Goal: Task Accomplishment & Management: Complete application form

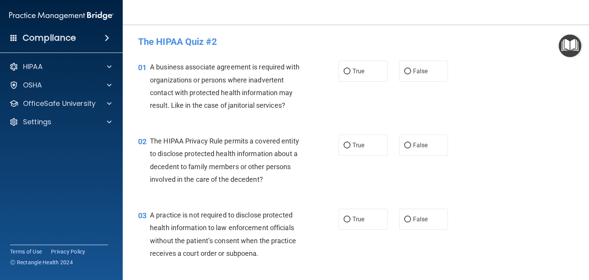
drag, startPoint x: 351, startPoint y: 213, endPoint x: 328, endPoint y: 181, distance: 39.0
click at [328, 181] on div "02 The HIPAA Privacy Rule permits a covered entity to disclose protected health…" at bounding box center [239, 162] width 224 height 55
click at [312, 117] on div "01 A business associate agreement is required with organizations or persons whe…" at bounding box center [355, 88] width 447 height 74
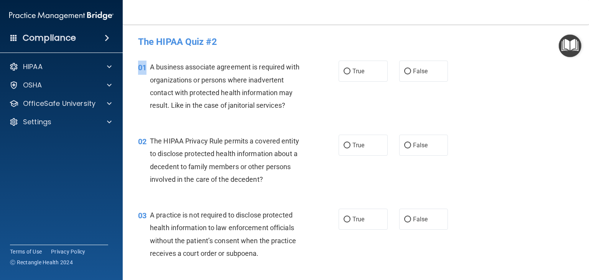
click at [312, 117] on div "01 A business associate agreement is required with organizations or persons whe…" at bounding box center [355, 88] width 447 height 74
click at [344, 74] on input "True" at bounding box center [347, 72] width 7 height 6
radio input "true"
click at [341, 142] on label "True" at bounding box center [363, 145] width 49 height 21
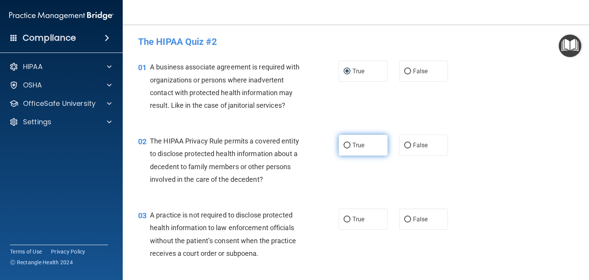
click at [344, 143] on input "True" at bounding box center [347, 146] width 7 height 6
radio input "true"
click at [413, 69] on span "False" at bounding box center [420, 71] width 15 height 7
click at [411, 69] on input "False" at bounding box center [407, 72] width 7 height 6
radio input "true"
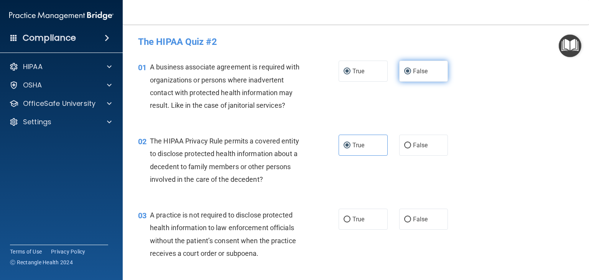
radio input "false"
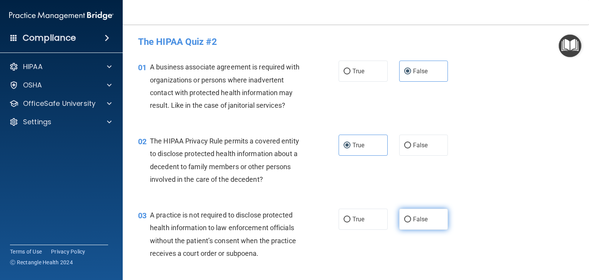
click at [407, 220] on input "False" at bounding box center [407, 220] width 7 height 6
radio input "true"
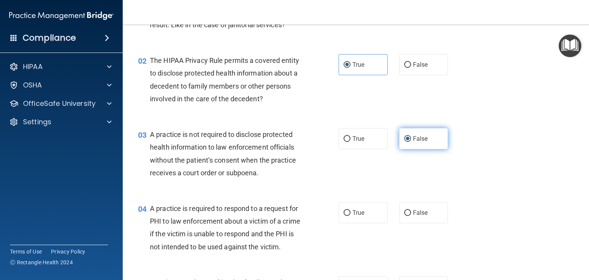
scroll to position [88, 0]
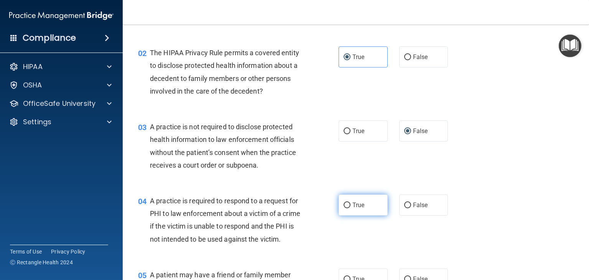
click at [359, 205] on span "True" at bounding box center [359, 204] width 12 height 7
click at [351, 205] on input "True" at bounding box center [347, 206] width 7 height 6
radio input "true"
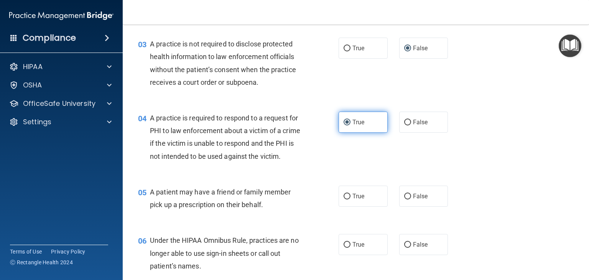
scroll to position [171, 0]
click at [359, 199] on span "True" at bounding box center [359, 195] width 12 height 7
click at [351, 199] on input "True" at bounding box center [347, 196] width 7 height 6
radio input "true"
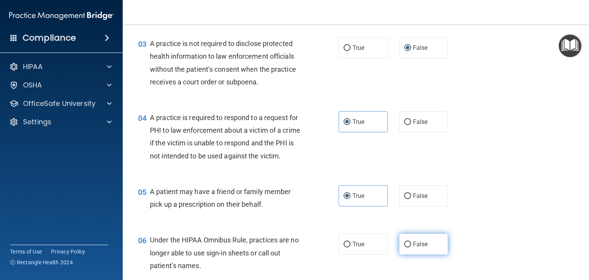
click at [414, 255] on label "False" at bounding box center [423, 244] width 49 height 21
click at [411, 247] on input "False" at bounding box center [407, 245] width 7 height 6
radio input "true"
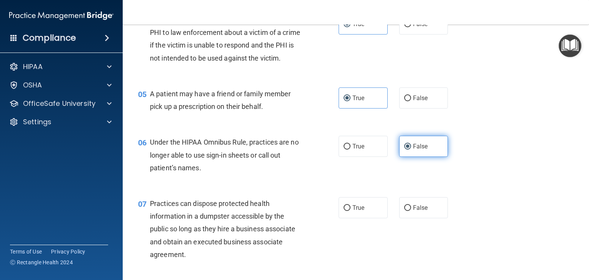
scroll to position [270, 0]
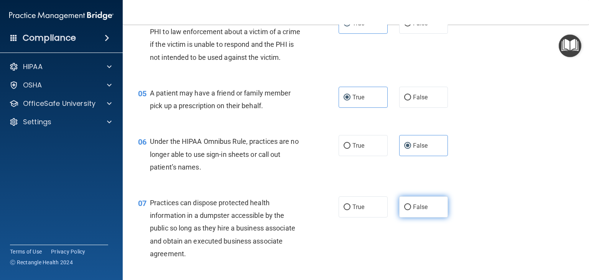
click at [408, 218] on label "False" at bounding box center [423, 206] width 49 height 21
click at [408, 210] on input "False" at bounding box center [407, 207] width 7 height 6
radio input "true"
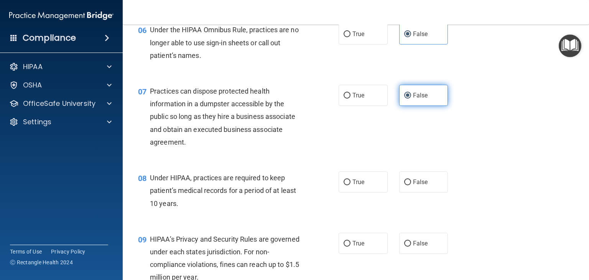
scroll to position [382, 0]
click at [408, 220] on div "08 Under HIPAA, practices are required to keep patient’s medical records for a …" at bounding box center [355, 192] width 447 height 61
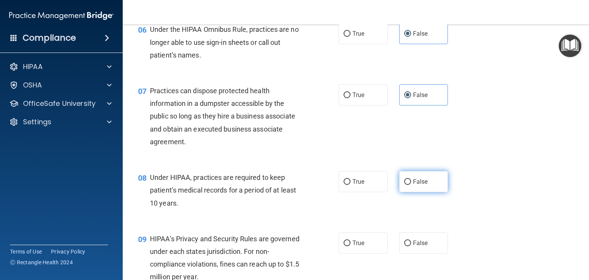
click at [408, 192] on label "False" at bounding box center [423, 181] width 49 height 21
click at [408, 185] on input "False" at bounding box center [407, 182] width 7 height 6
radio input "true"
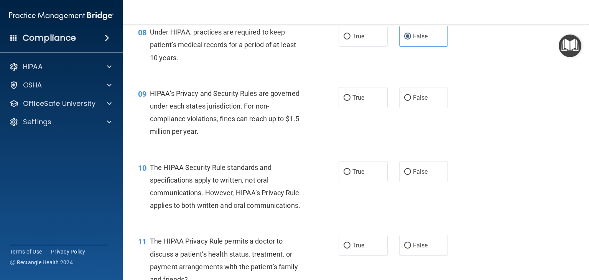
scroll to position [528, 0]
click at [417, 103] on label "False" at bounding box center [423, 97] width 49 height 21
click at [411, 101] on input "False" at bounding box center [407, 98] width 7 height 6
radio input "true"
click at [372, 182] on label "True" at bounding box center [363, 171] width 49 height 21
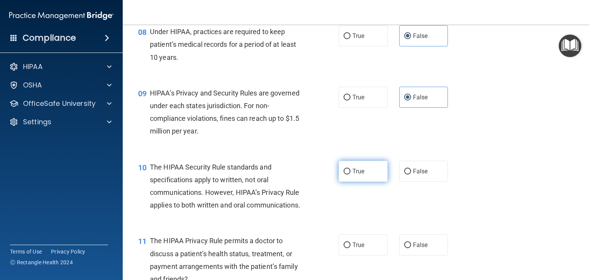
click at [351, 175] on input "True" at bounding box center [347, 172] width 7 height 6
radio input "true"
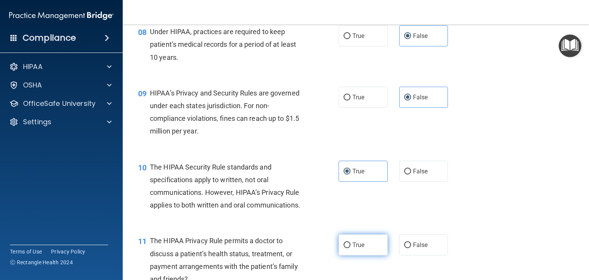
click at [362, 256] on label "True" at bounding box center [363, 244] width 49 height 21
click at [351, 248] on input "True" at bounding box center [347, 245] width 7 height 6
radio input "true"
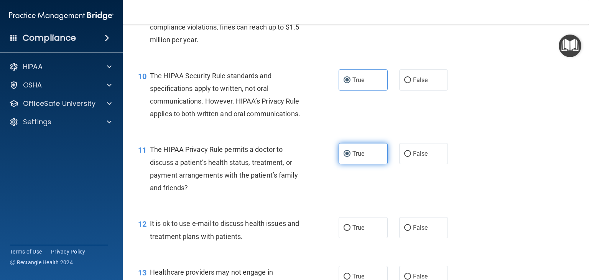
scroll to position [620, 0]
click at [362, 238] on label "True" at bounding box center [363, 227] width 49 height 21
click at [351, 231] on input "True" at bounding box center [347, 228] width 7 height 6
radio input "true"
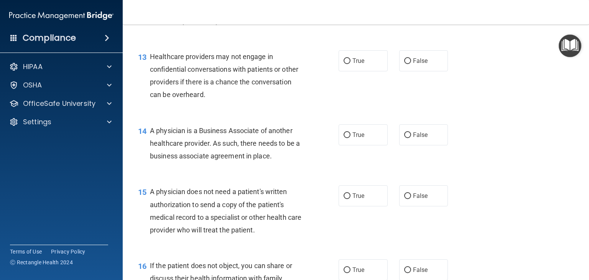
scroll to position [835, 0]
click at [420, 64] on span "False" at bounding box center [420, 60] width 15 height 7
click at [411, 64] on input "False" at bounding box center [407, 61] width 7 height 6
radio input "true"
click at [413, 138] on span "False" at bounding box center [420, 134] width 15 height 7
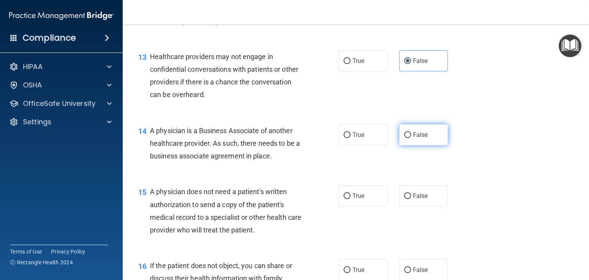
click at [411, 138] on input "False" at bounding box center [407, 135] width 7 height 6
radio input "true"
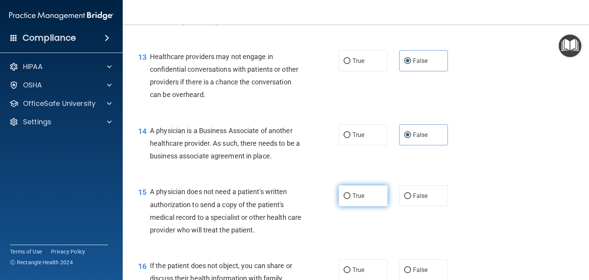
click at [356, 199] on span "True" at bounding box center [359, 195] width 12 height 7
click at [351, 199] on input "True" at bounding box center [347, 196] width 7 height 6
radio input "true"
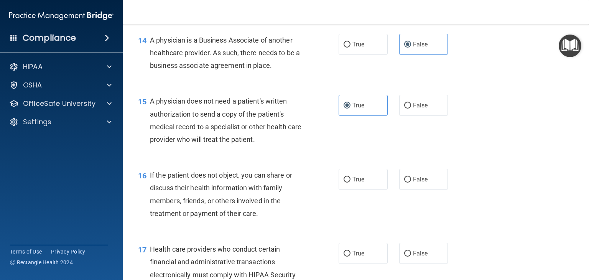
scroll to position [925, 0]
click at [360, 190] on label "True" at bounding box center [363, 179] width 49 height 21
click at [351, 183] on input "True" at bounding box center [347, 180] width 7 height 6
radio input "true"
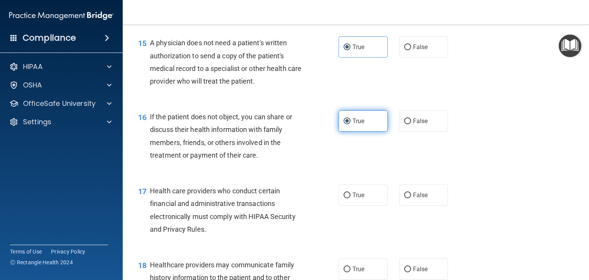
scroll to position [986, 0]
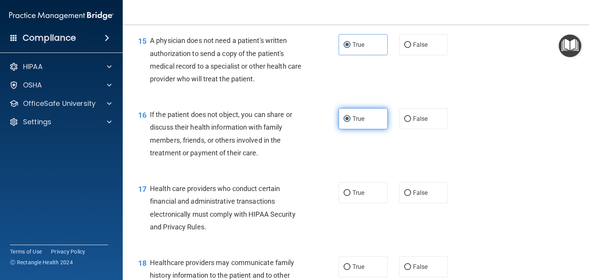
click at [360, 203] on label "True" at bounding box center [363, 192] width 49 height 21
click at [351, 196] on input "True" at bounding box center [347, 193] width 7 height 6
radio input "true"
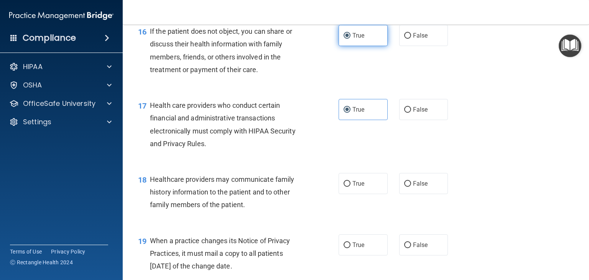
scroll to position [1070, 0]
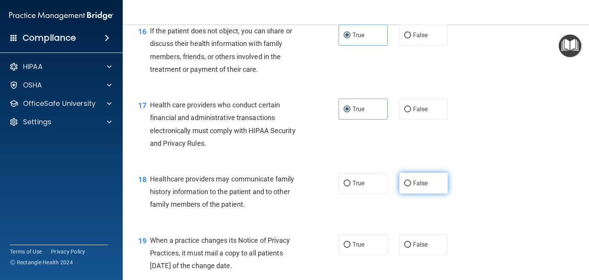
click at [404, 186] on input "False" at bounding box center [407, 184] width 7 height 6
radio input "true"
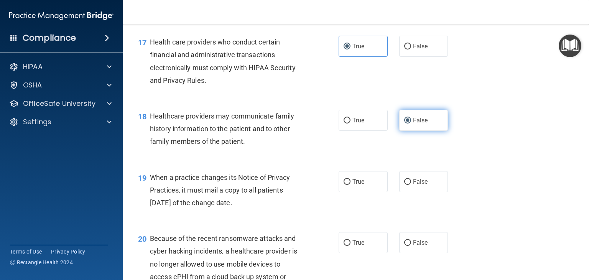
scroll to position [1133, 0]
click at [407, 191] on label "False" at bounding box center [423, 180] width 49 height 21
click at [407, 184] on input "False" at bounding box center [407, 181] width 7 height 6
radio input "true"
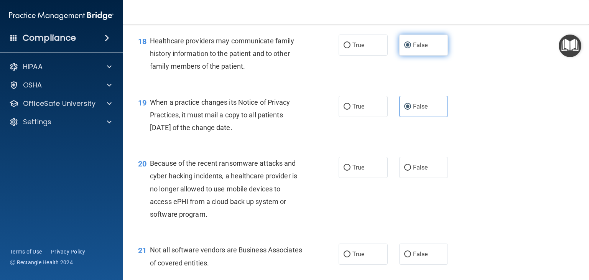
scroll to position [1216, 0]
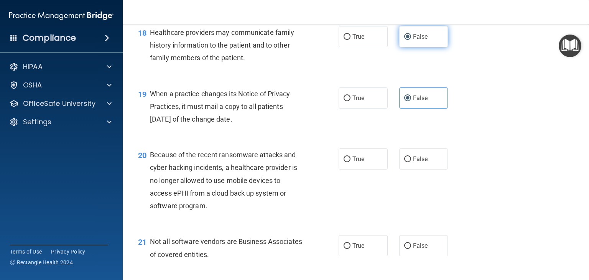
click at [407, 201] on div "20 Because of the recent ransomware attacks and cyber hacking incidents, a heal…" at bounding box center [355, 182] width 447 height 87
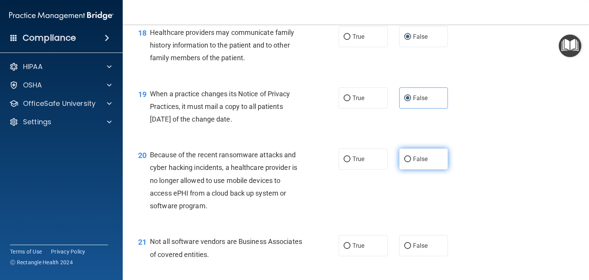
click at [407, 170] on label "False" at bounding box center [423, 158] width 49 height 21
click at [407, 162] on input "False" at bounding box center [407, 160] width 7 height 6
radio input "true"
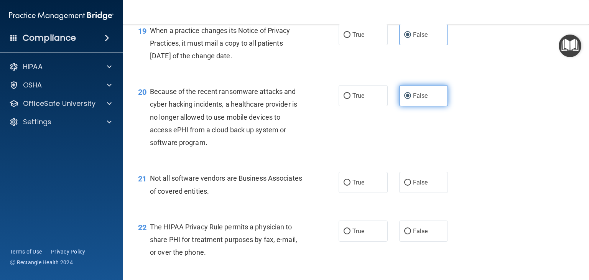
scroll to position [1291, 0]
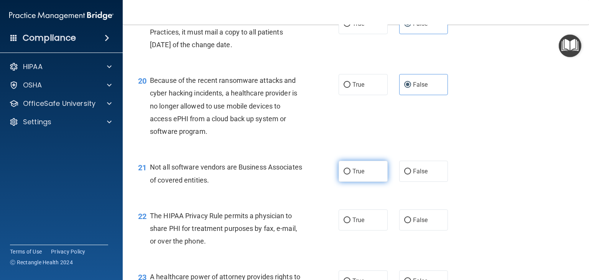
click at [353, 175] on span "True" at bounding box center [359, 171] width 12 height 7
click at [351, 175] on input "True" at bounding box center [347, 172] width 7 height 6
radio input "true"
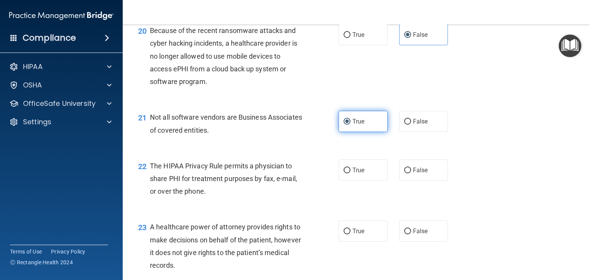
scroll to position [1341, 0]
click at [353, 173] on span "True" at bounding box center [359, 169] width 12 height 7
click at [351, 173] on input "True" at bounding box center [347, 170] width 7 height 6
radio input "true"
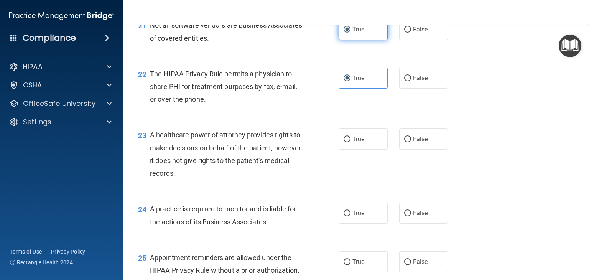
scroll to position [1434, 0]
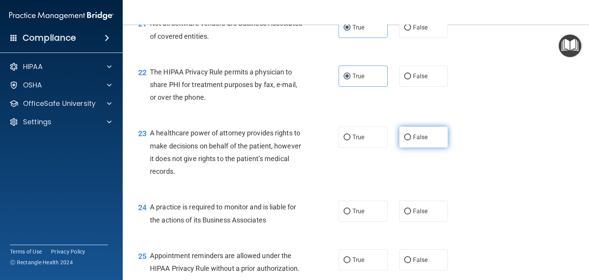
click at [408, 148] on label "False" at bounding box center [423, 137] width 49 height 21
click at [408, 140] on input "False" at bounding box center [407, 138] width 7 height 6
radio input "true"
click at [413, 215] on span "False" at bounding box center [420, 211] width 15 height 7
click at [410, 214] on input "False" at bounding box center [407, 212] width 7 height 6
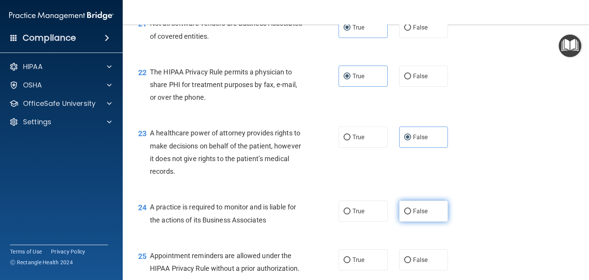
radio input "true"
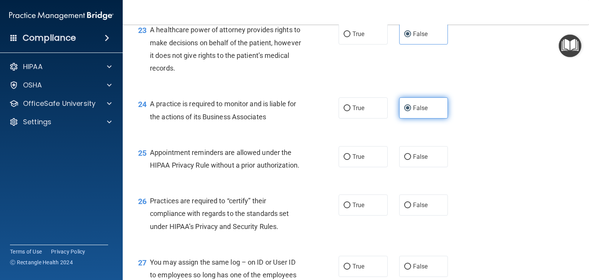
scroll to position [1555, 0]
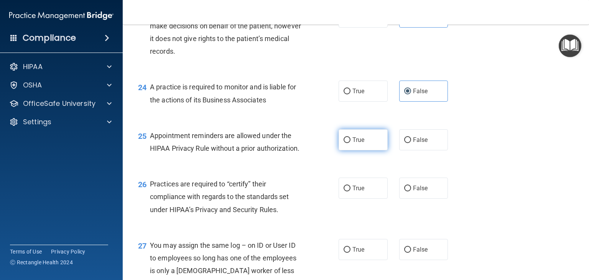
click at [349, 150] on label "True" at bounding box center [363, 139] width 49 height 21
click at [349, 143] on input "True" at bounding box center [347, 140] width 7 height 6
radio input "true"
click at [408, 224] on div "26 Practices are required to “certify” their compliance with regards to the sta…" at bounding box center [355, 198] width 447 height 61
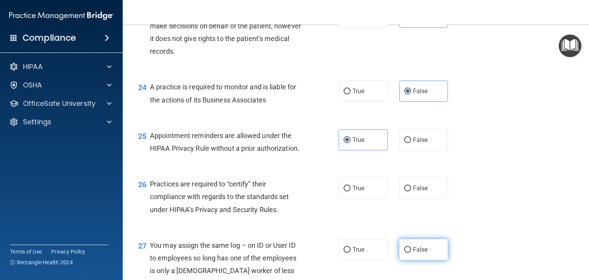
click at [421, 260] on label "False" at bounding box center [423, 249] width 49 height 21
click at [411, 253] on input "False" at bounding box center [407, 250] width 7 height 6
radio input "true"
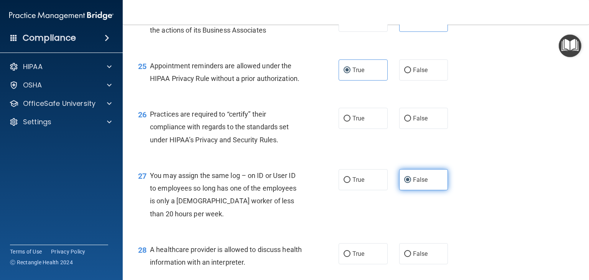
scroll to position [1625, 0]
click at [360, 264] on label "True" at bounding box center [363, 253] width 49 height 21
click at [351, 257] on input "True" at bounding box center [347, 254] width 7 height 6
radio input "true"
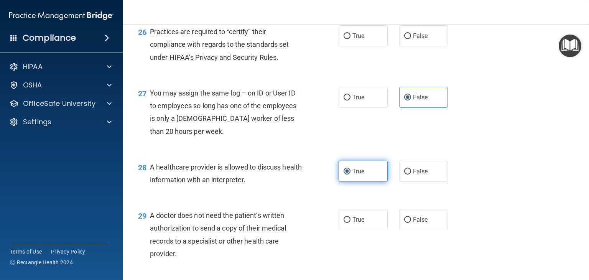
scroll to position [1707, 0]
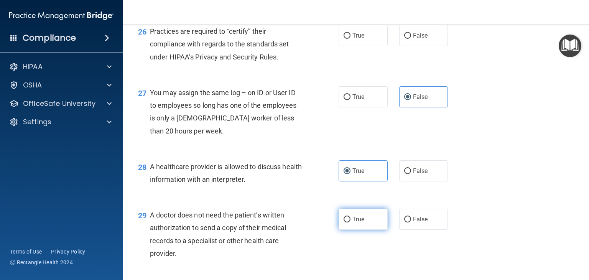
click at [353, 230] on label "True" at bounding box center [363, 219] width 49 height 21
click at [351, 223] on input "True" at bounding box center [347, 220] width 7 height 6
radio input "true"
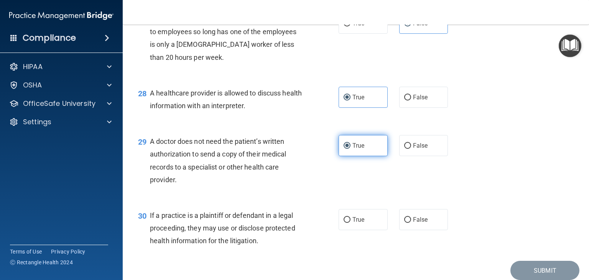
click at [353, 230] on label "True" at bounding box center [363, 219] width 49 height 21
click at [351, 223] on input "True" at bounding box center [347, 220] width 7 height 6
radio input "true"
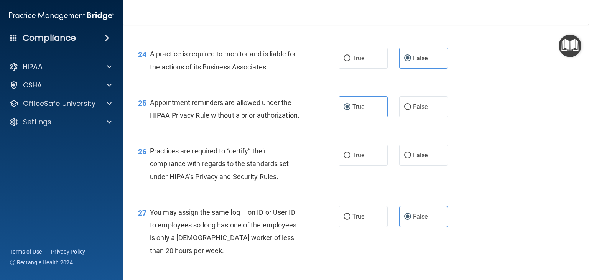
scroll to position [1588, 0]
click at [408, 165] on label "False" at bounding box center [423, 154] width 49 height 21
click at [408, 158] on input "False" at bounding box center [407, 155] width 7 height 6
radio input "true"
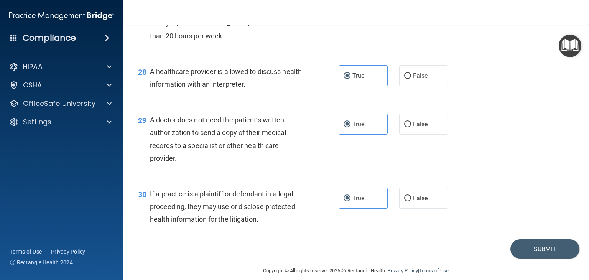
scroll to position [1837, 0]
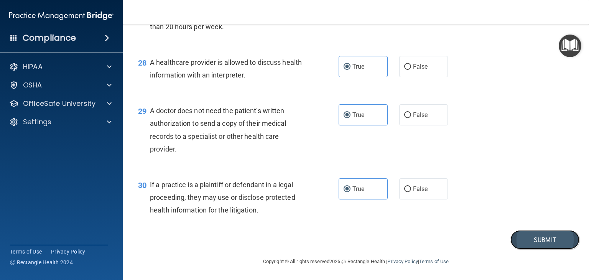
click at [526, 232] on button "Submit" at bounding box center [545, 240] width 69 height 20
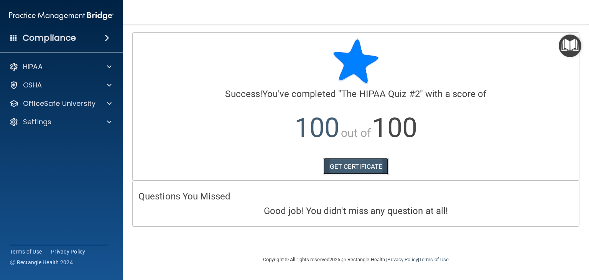
click at [360, 165] on link "GET CERTIFICATE" at bounding box center [356, 166] width 66 height 17
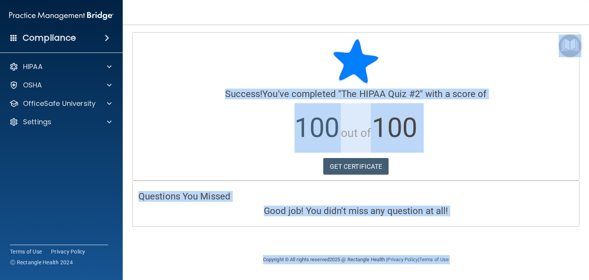
drag, startPoint x: 451, startPoint y: 70, endPoint x: 575, endPoint y: 50, distance: 125.8
click at [575, 50] on body "Compliance HIPAA Documents and Policies Report an Incident Business Associates …" at bounding box center [294, 140] width 589 height 280
click at [575, 50] on img "Open Resource Center" at bounding box center [570, 46] width 23 height 23
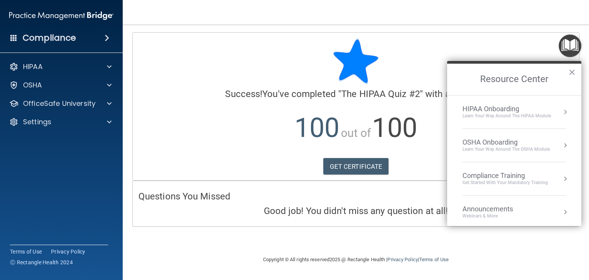
click at [547, 113] on div "Learn Your Way around the HIPAA module" at bounding box center [507, 116] width 89 height 7
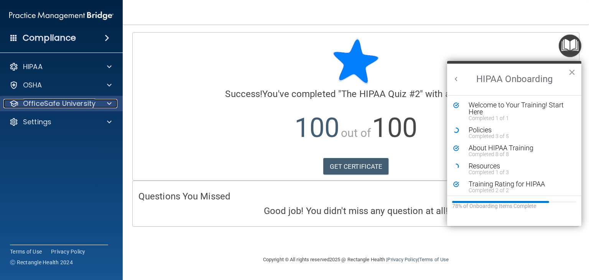
click at [99, 108] on div at bounding box center [108, 103] width 19 height 9
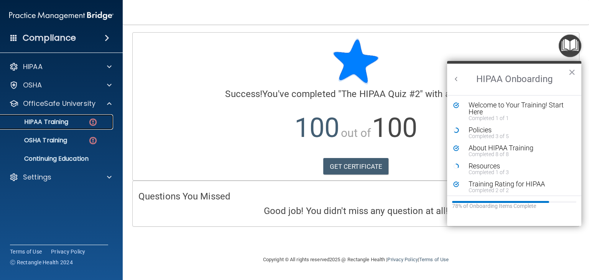
click at [89, 118] on img at bounding box center [93, 122] width 10 height 10
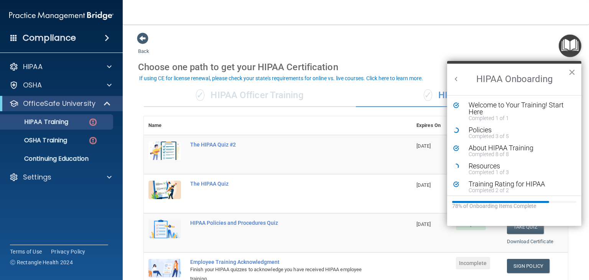
click at [572, 73] on button "×" at bounding box center [572, 72] width 7 height 12
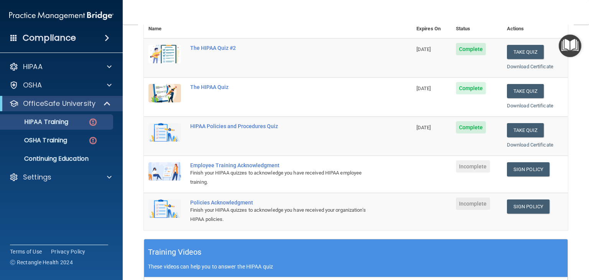
scroll to position [97, 0]
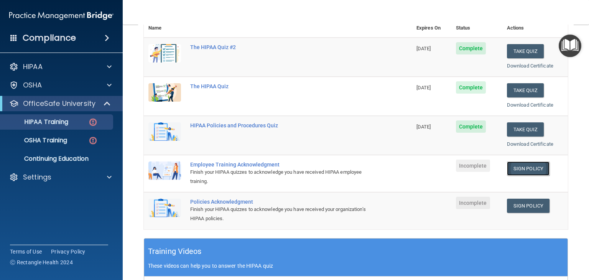
click at [522, 171] on link "Sign Policy" at bounding box center [528, 169] width 43 height 14
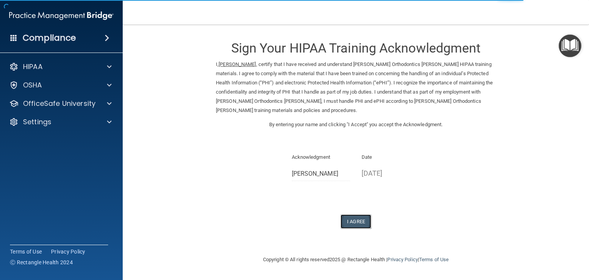
click at [359, 220] on button "I Agree" at bounding box center [356, 221] width 31 height 14
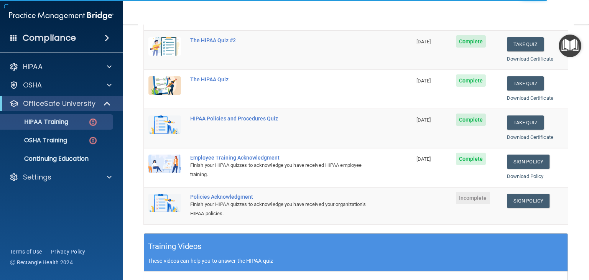
scroll to position [120, 0]
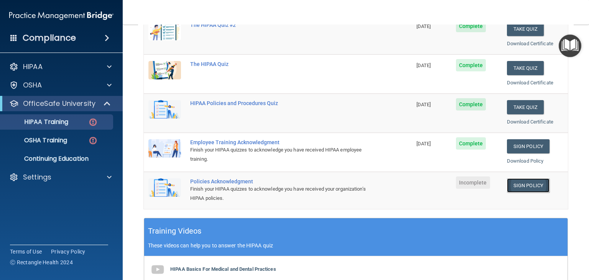
click at [508, 188] on link "Sign Policy" at bounding box center [528, 185] width 43 height 14
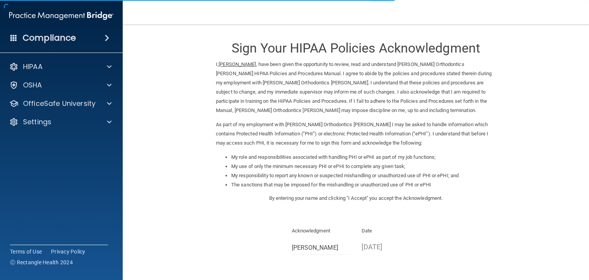
scroll to position [71, 0]
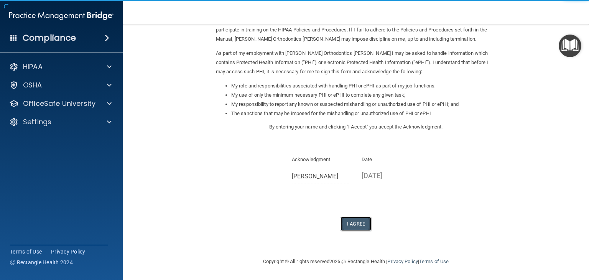
click at [351, 223] on button "I Agree" at bounding box center [356, 224] width 31 height 14
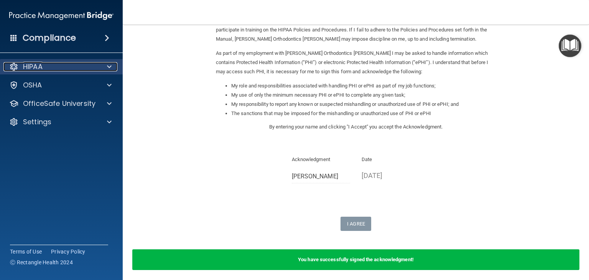
click at [99, 63] on div at bounding box center [108, 66] width 19 height 9
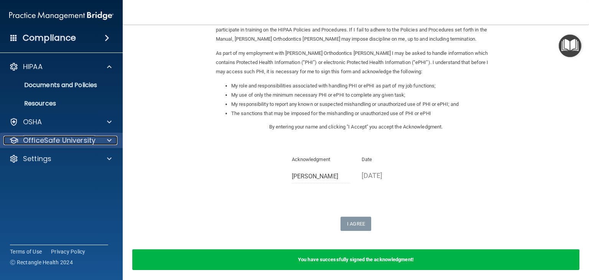
click at [111, 140] on span at bounding box center [109, 140] width 5 height 9
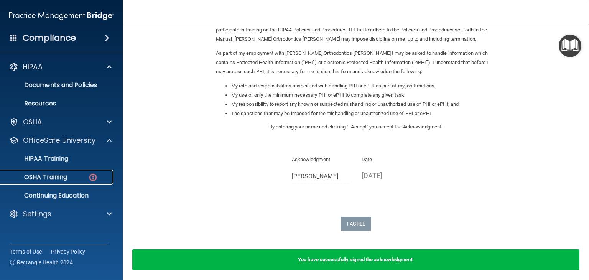
click at [91, 175] on img at bounding box center [93, 178] width 10 height 10
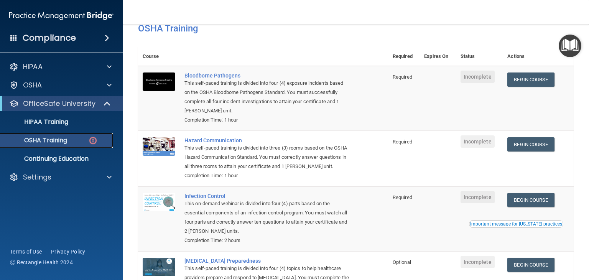
scroll to position [35, 0]
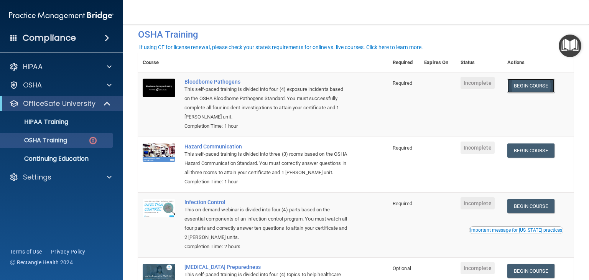
click at [521, 89] on link "Begin Course" at bounding box center [531, 86] width 47 height 14
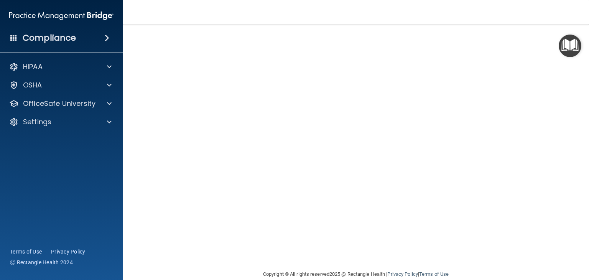
scroll to position [34, 0]
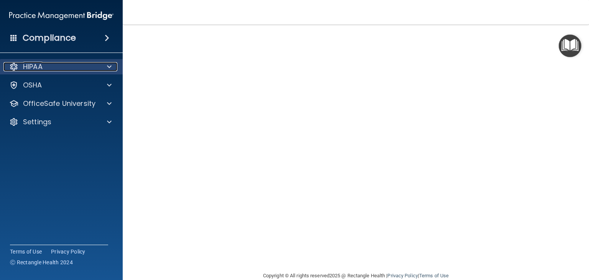
click at [106, 71] on div at bounding box center [108, 66] width 19 height 9
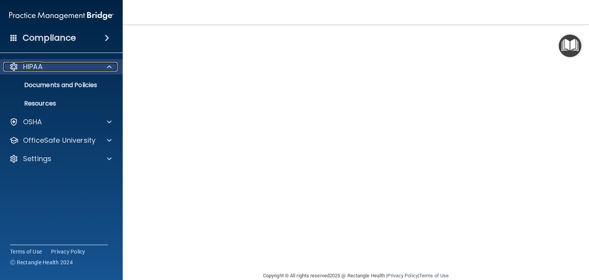
click at [106, 71] on div at bounding box center [108, 66] width 19 height 9
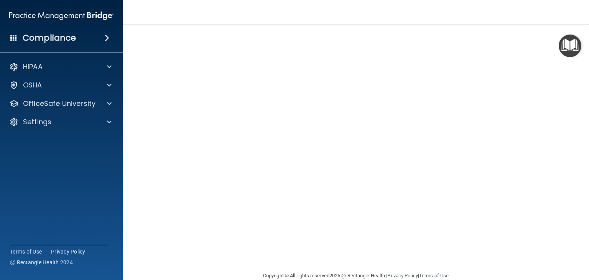
click at [572, 40] on img "Open Resource Center" at bounding box center [570, 46] width 23 height 23
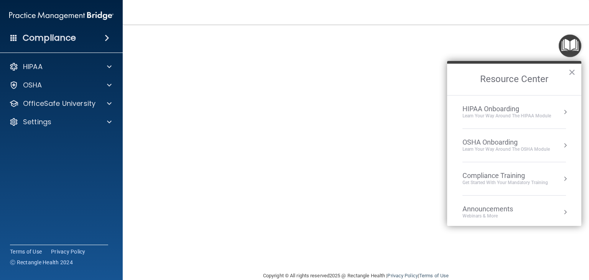
click at [513, 12] on nav "Toggle navigation [PERSON_NAME] [EMAIL_ADDRESS][DOMAIN_NAME] Manage My Enterpri…" at bounding box center [356, 12] width 467 height 25
click at [571, 68] on button "×" at bounding box center [572, 72] width 7 height 12
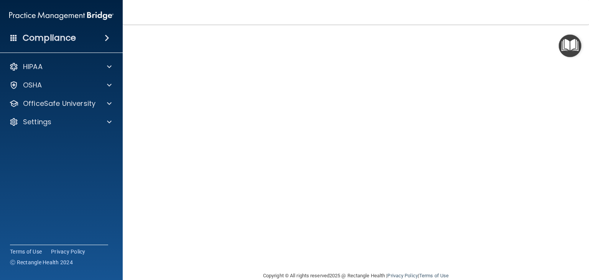
click at [340, 22] on nav "Toggle navigation [PERSON_NAME] [EMAIL_ADDRESS][DOMAIN_NAME] Manage My Enterpri…" at bounding box center [356, 12] width 467 height 25
